Goal: Task Accomplishment & Management: Complete application form

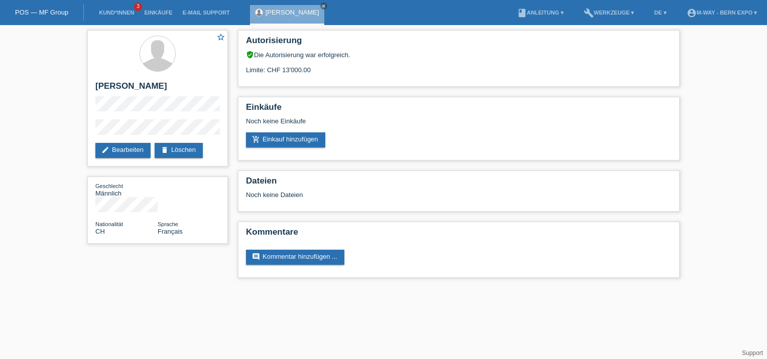
click at [120, 9] on li "Kund*innen 3" at bounding box center [116, 13] width 45 height 26
click at [119, 13] on link "Kund*innen" at bounding box center [116, 13] width 45 height 6
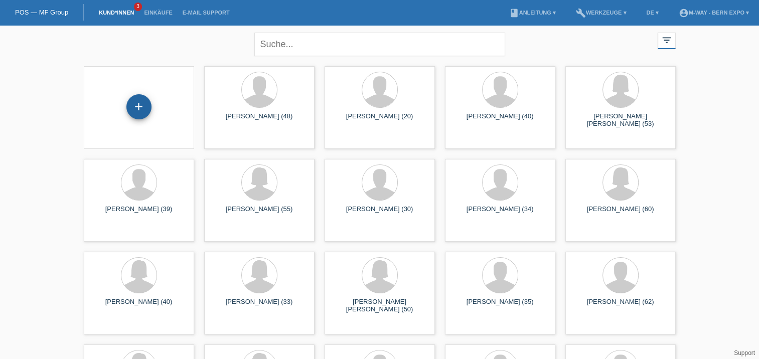
click at [130, 104] on div "+" at bounding box center [138, 106] width 25 height 25
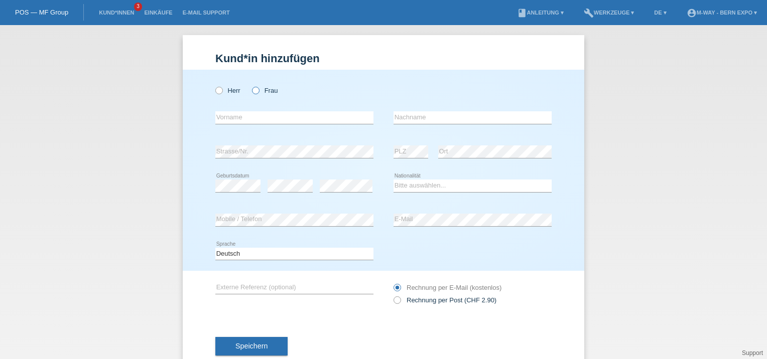
click at [250, 85] on icon at bounding box center [250, 85] width 0 height 0
click at [254, 92] on input "Frau" at bounding box center [255, 90] width 7 height 7
radio input "true"
click at [253, 122] on input "text" at bounding box center [294, 117] width 158 height 13
type input "Christine"
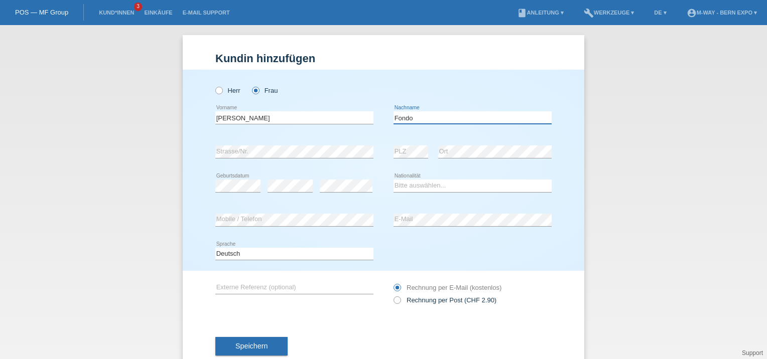
type input "Fondo"
click at [405, 182] on select "Bitte auswählen... Schweiz Deutschland Liechtenstein Österreich ------------ Af…" at bounding box center [472, 186] width 158 height 12
select select "CH"
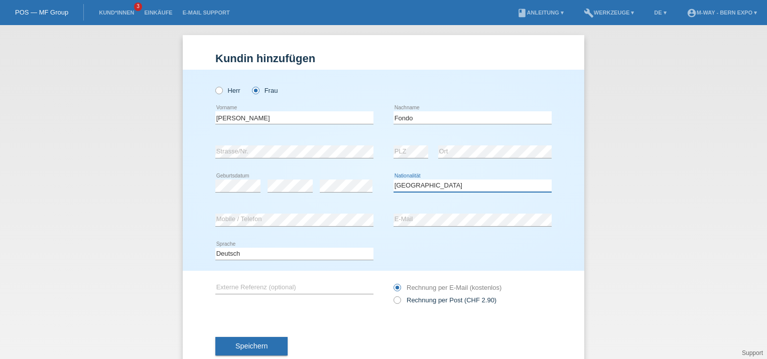
click at [393, 180] on select "Bitte auswählen... Schweiz Deutschland Liechtenstein Österreich ------------ Af…" at bounding box center [472, 186] width 158 height 12
click at [261, 226] on icon at bounding box center [294, 226] width 158 height 1
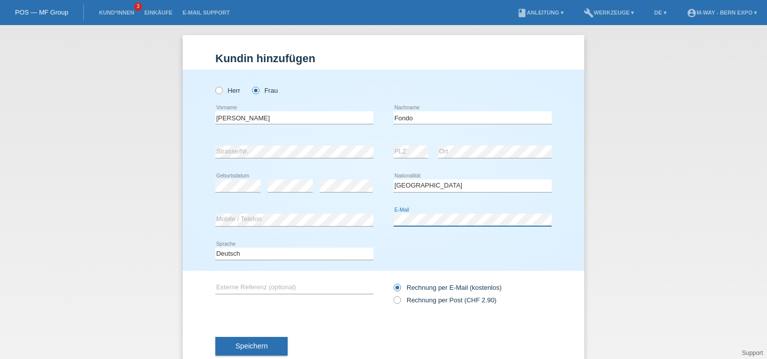
scroll to position [26, 0]
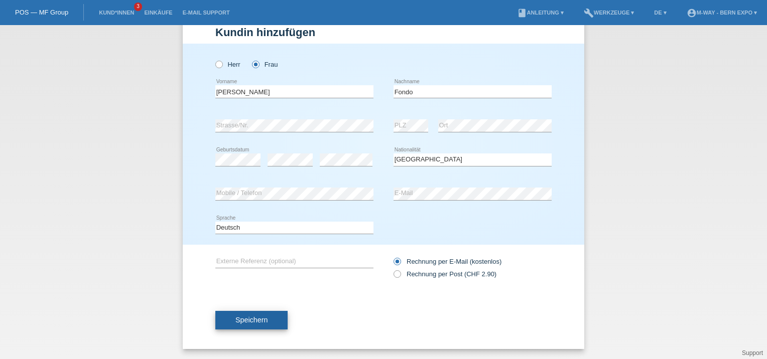
click at [249, 319] on span "Speichern" at bounding box center [251, 320] width 32 height 8
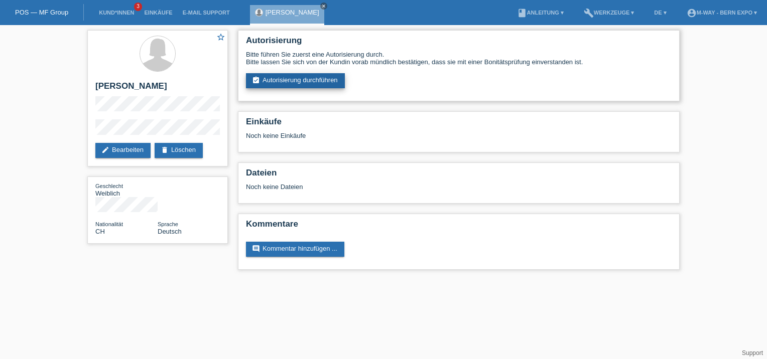
click at [304, 82] on link "assignment_turned_in Autorisierung durchführen" at bounding box center [295, 80] width 99 height 15
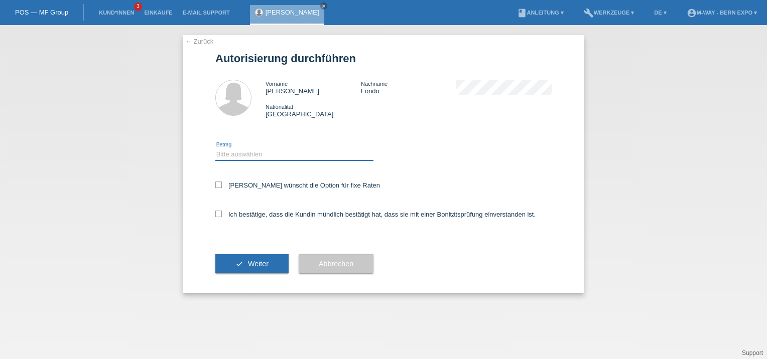
click at [270, 159] on select "Bitte auswählen CHF 1.00 - CHF 499.00 CHF 500.00 - CHF 1'999.00 CHF 2'000.00 - …" at bounding box center [294, 155] width 158 height 12
select select "3"
click at [215, 149] on select "Bitte auswählen CHF 1.00 - CHF 499.00 CHF 500.00 - CHF 1'999.00 CHF 2'000.00 - …" at bounding box center [294, 155] width 158 height 12
click at [218, 214] on icon at bounding box center [218, 214] width 7 height 7
click at [218, 214] on input "Ich bestätige, dass die Kundin mündlich bestätigt hat, dass sie mit einer Bonit…" at bounding box center [218, 214] width 7 height 7
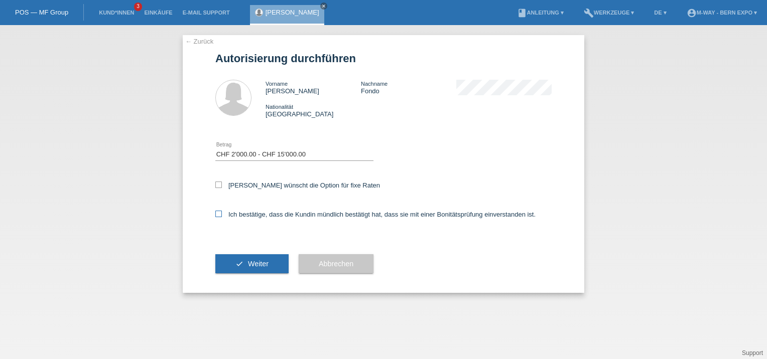
checkbox input "true"
click at [272, 265] on button "check Weiter" at bounding box center [251, 263] width 73 height 19
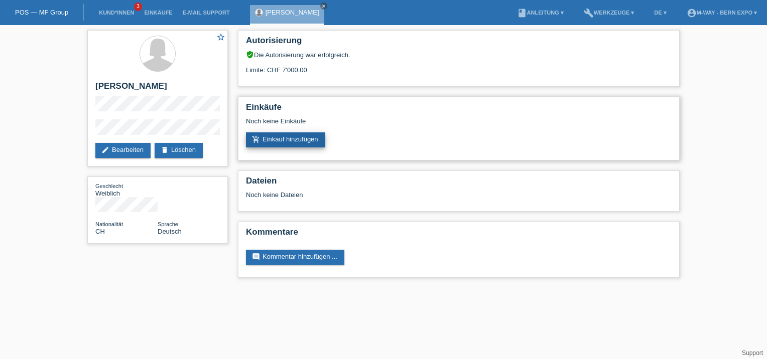
click at [274, 132] on link "add_shopping_cart Einkauf hinzufügen" at bounding box center [285, 139] width 79 height 15
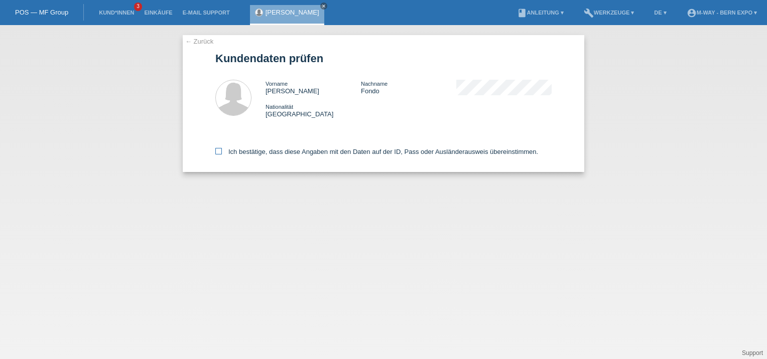
click at [221, 152] on icon at bounding box center [218, 151] width 7 height 7
click at [221, 152] on input "Ich bestätige, dass diese Angaben mit den Daten auf der ID, Pass oder Ausländer…" at bounding box center [218, 151] width 7 height 7
checkbox input "true"
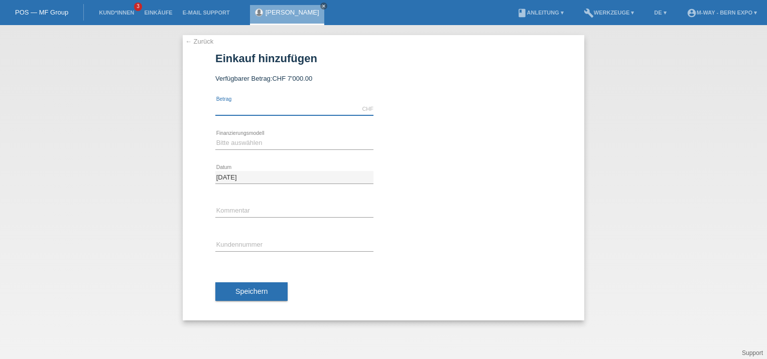
click at [275, 113] on input "text" at bounding box center [294, 109] width 158 height 13
type input "1599.00"
click at [264, 138] on select "Bitte auswählen Fixe Raten Kauf auf Rechnung mit Teilzahlungsoption" at bounding box center [294, 143] width 158 height 12
select select "77"
click at [215, 137] on select "Bitte auswählen Fixe Raten Kauf auf Rechnung mit Teilzahlungsoption" at bounding box center [294, 143] width 158 height 12
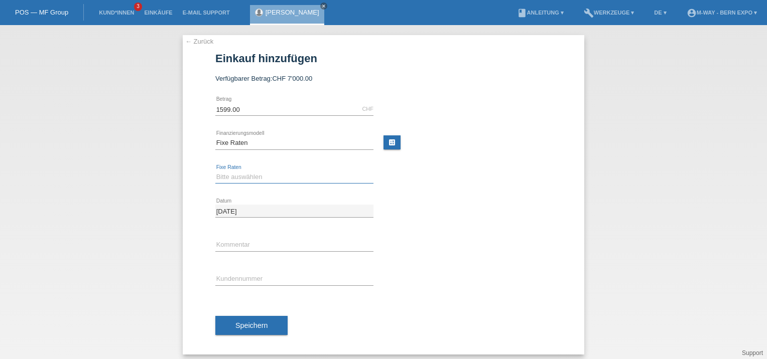
click at [258, 180] on select "Bitte auswählen 4 Raten 5 Raten 6 Raten 7 Raten 8 Raten 9 Raten 10 Raten 11 Rat…" at bounding box center [294, 177] width 158 height 12
select select "172"
click at [215, 171] on select "Bitte auswählen 4 Raten 5 Raten 6 Raten 7 Raten 8 Raten 9 Raten 10 Raten 11 Rat…" at bounding box center [294, 177] width 158 height 12
click at [244, 277] on input "text" at bounding box center [294, 279] width 158 height 13
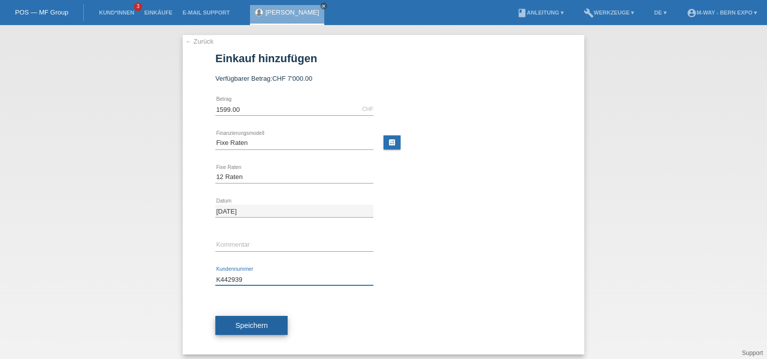
type input "K442939"
click at [227, 326] on button "Speichern" at bounding box center [251, 325] width 72 height 19
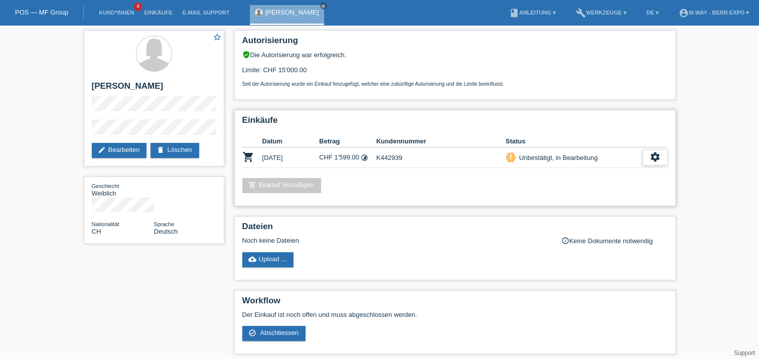
click at [650, 157] on icon "settings" at bounding box center [655, 157] width 11 height 11
click at [600, 207] on span "Abschliessen" at bounding box center [587, 203] width 42 height 12
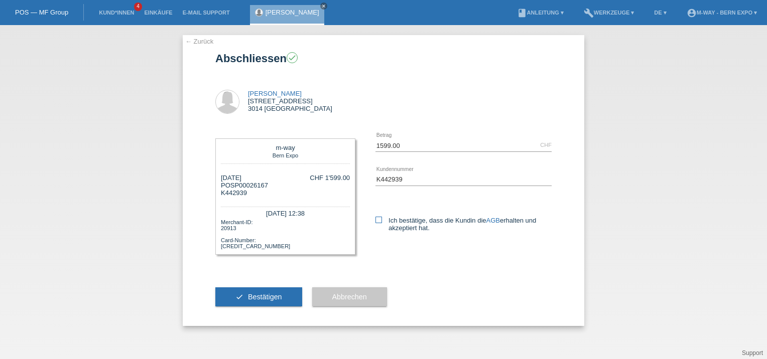
click at [377, 222] on icon at bounding box center [378, 220] width 7 height 7
click at [377, 222] on input "Ich bestätige, dass die Kundin die AGB erhalten und akzeptiert hat." at bounding box center [378, 220] width 7 height 7
checkbox input "true"
click at [254, 299] on span "Bestätigen" at bounding box center [265, 297] width 34 height 8
